Goal: Task Accomplishment & Management: Manage account settings

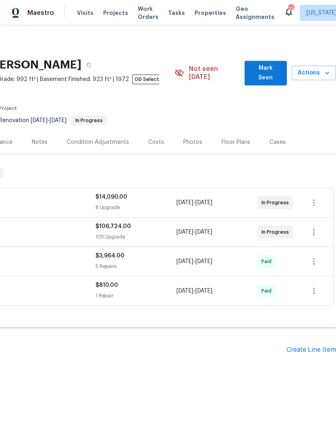
scroll to position [0, 119]
click at [306, 346] on div "Create Line Item" at bounding box center [312, 350] width 50 height 8
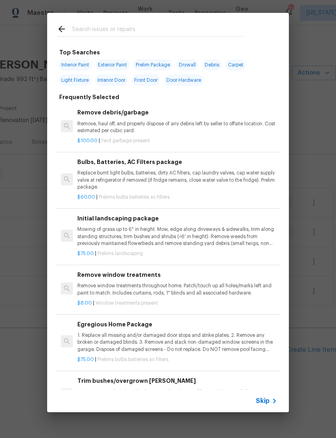
click at [198, 31] on input "text" at bounding box center [157, 30] width 171 height 12
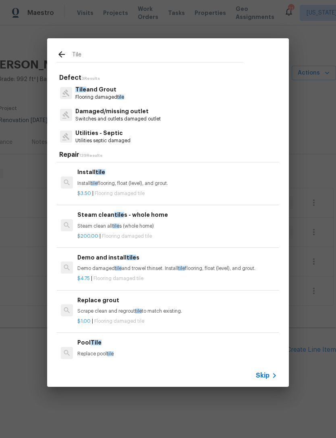
scroll to position [40, 0]
type input "T"
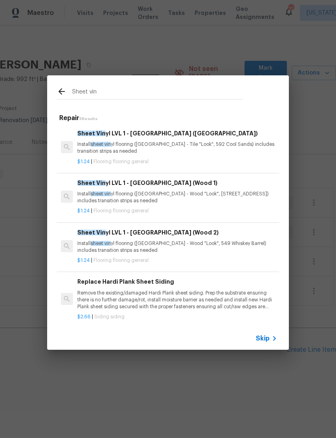
scroll to position [0, 0]
type input "S"
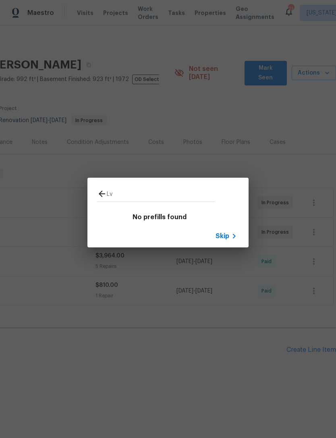
type input "L"
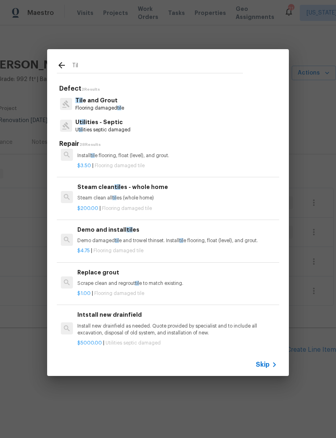
scroll to position [58, 0]
type input "Til"
click at [310, 121] on div "Til Defect 2 Results Til e and Grout Flooring damaged til e U til ities - Septi…" at bounding box center [168, 212] width 336 height 425
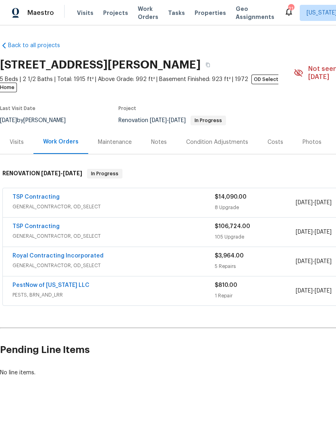
scroll to position [0, 0]
click at [115, 9] on span "Projects" at bounding box center [115, 13] width 25 height 8
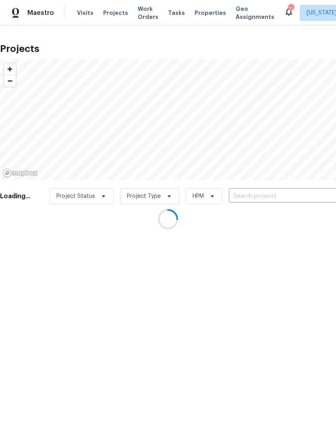
click at [260, 196] on div at bounding box center [168, 219] width 336 height 438
click at [252, 197] on div at bounding box center [168, 219] width 336 height 438
click at [251, 196] on div at bounding box center [168, 219] width 336 height 438
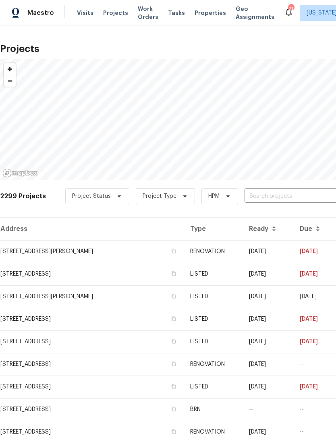
click at [250, 197] on input "text" at bounding box center [291, 196] width 92 height 12
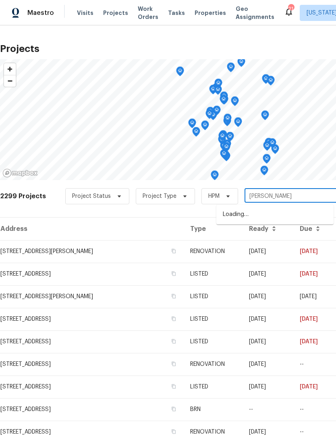
type input "[PERSON_NAME]"
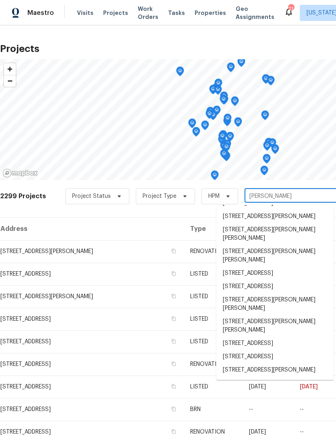
scroll to position [183, 0]
click at [286, 281] on li "[STREET_ADDRESS]" at bounding box center [274, 287] width 117 height 13
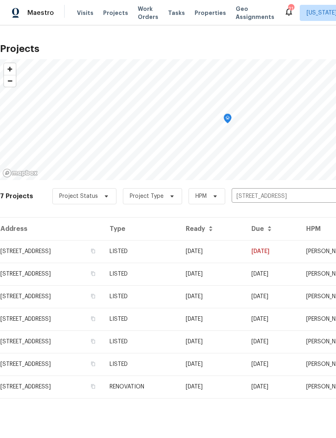
click at [179, 255] on td "LISTED" at bounding box center [141, 251] width 76 height 23
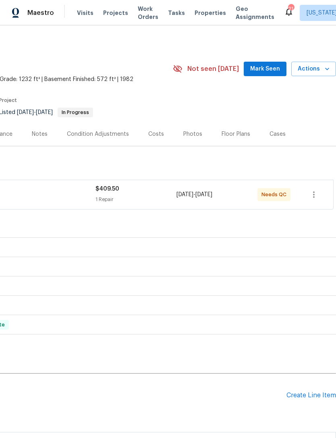
scroll to position [0, 119]
click at [154, 198] on div "1 Repair" at bounding box center [136, 200] width 81 height 8
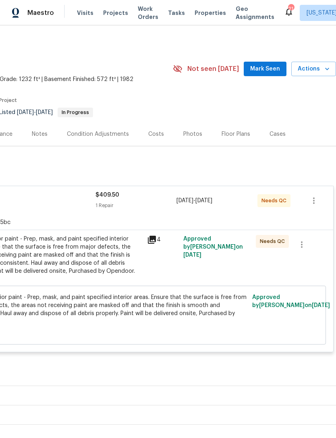
click at [201, 273] on div "Approved by [PERSON_NAME] on [DATE]" at bounding box center [217, 259] width 73 height 53
click at [107, 262] on div "Partial Interior paint - Prep, mask, and paint specified interior areas. Ensure…" at bounding box center [54, 255] width 177 height 40
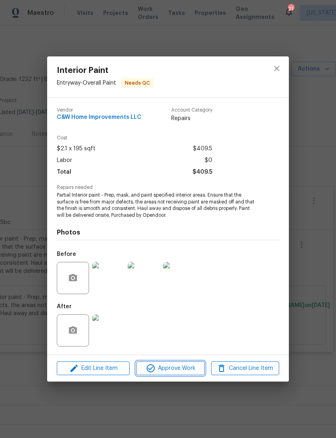
click at [181, 369] on span "Approve Work" at bounding box center [170, 369] width 63 height 10
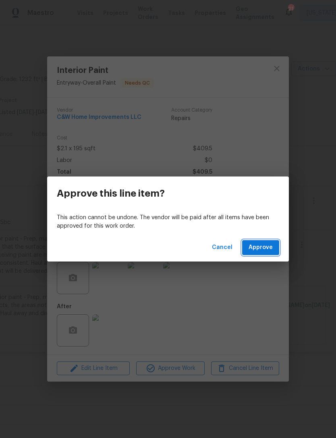
click at [266, 249] on span "Approve" at bounding box center [261, 248] width 24 height 10
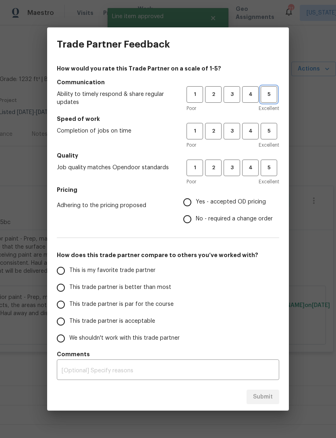
click at [274, 100] on button "5" at bounding box center [269, 94] width 17 height 17
click at [271, 137] on button "5" at bounding box center [269, 131] width 17 height 17
click at [275, 176] on button "5" at bounding box center [269, 168] width 17 height 17
click at [188, 204] on input "Yes - accepted OD pricing" at bounding box center [187, 202] width 17 height 17
radio input "true"
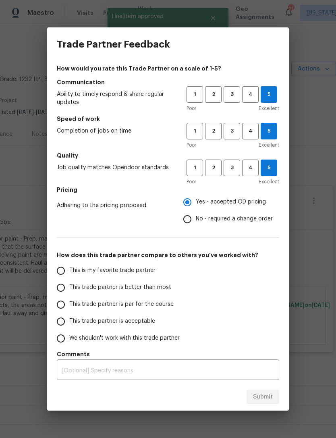
click at [58, 271] on input "This is my favorite trade partner" at bounding box center [60, 270] width 17 height 17
click at [265, 403] on button "Submit" at bounding box center [263, 397] width 33 height 15
radio input "true"
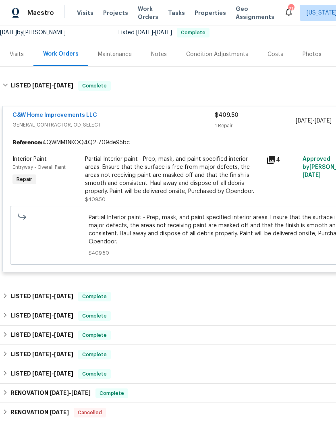
scroll to position [81, 0]
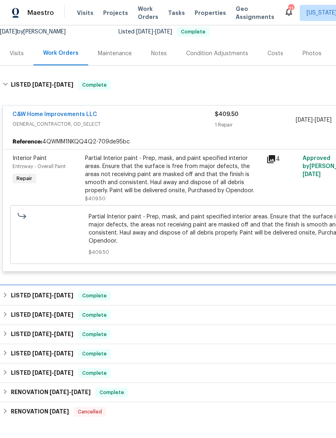
click at [204, 291] on div "LISTED [DATE] - [DATE] Complete" at bounding box center [227, 296] width 451 height 10
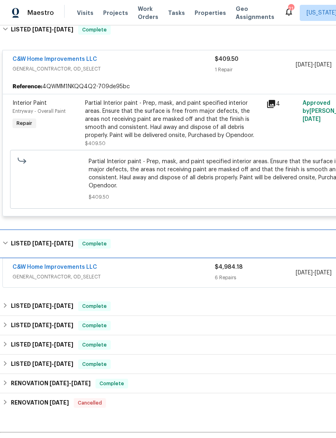
scroll to position [137, 0]
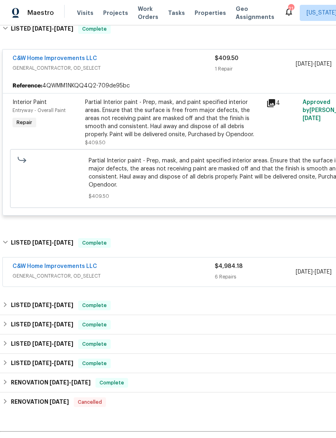
click at [231, 273] on div "6 Repairs" at bounding box center [255, 277] width 81 height 8
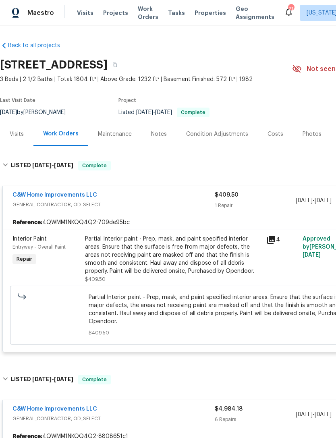
scroll to position [0, 0]
